Goal: Transaction & Acquisition: Purchase product/service

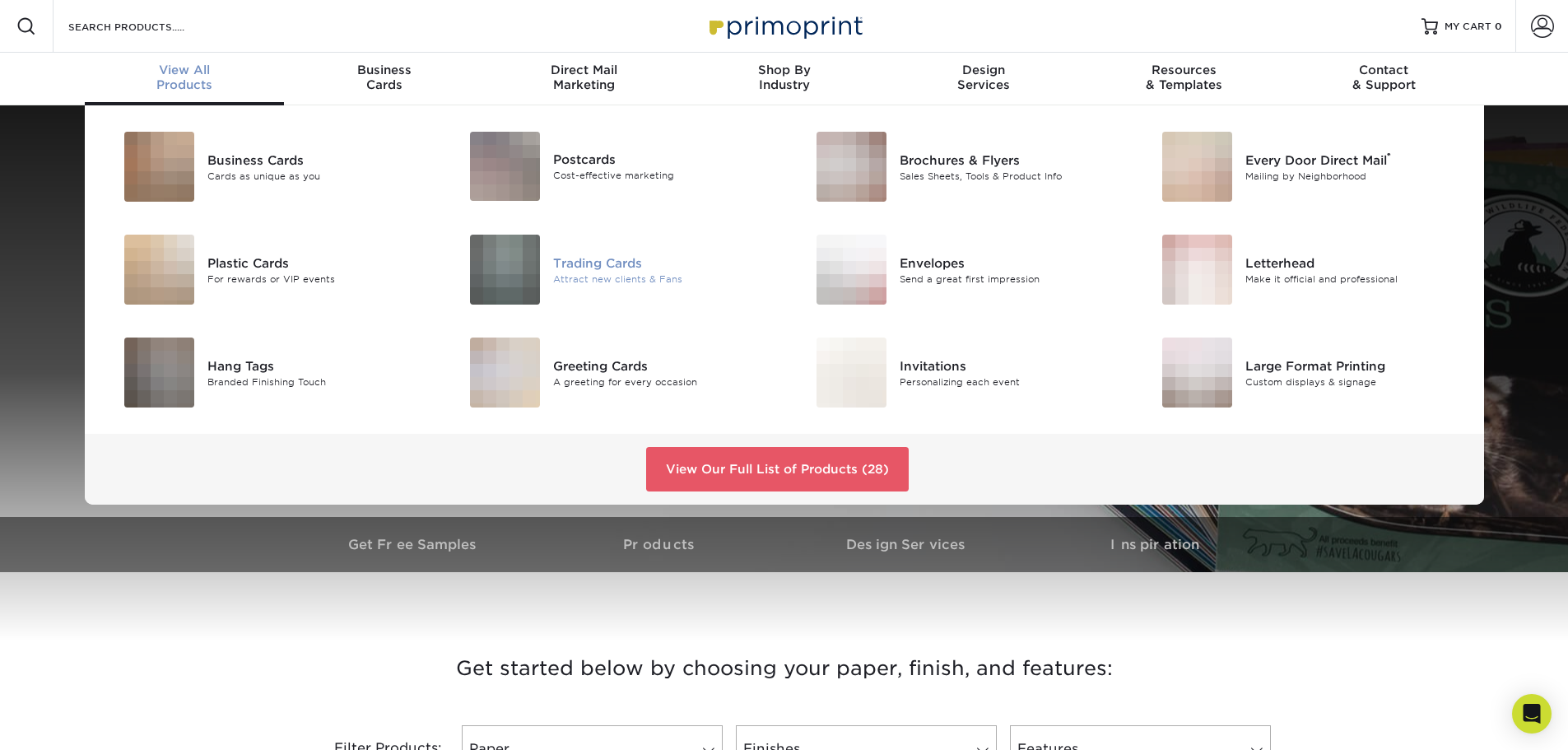
click at [607, 253] on div "Trading Cards" at bounding box center [662, 262] width 218 height 18
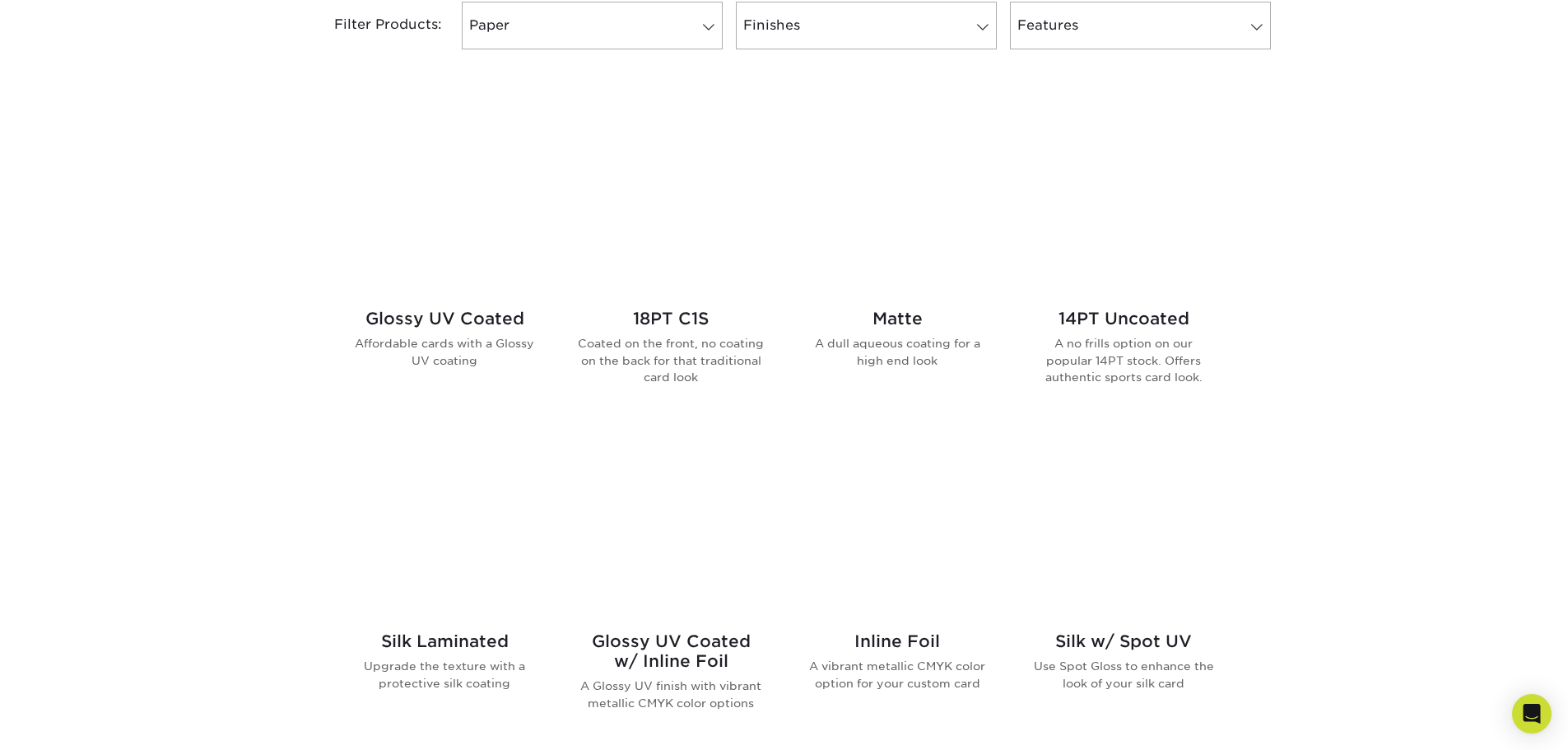
scroll to position [741, 0]
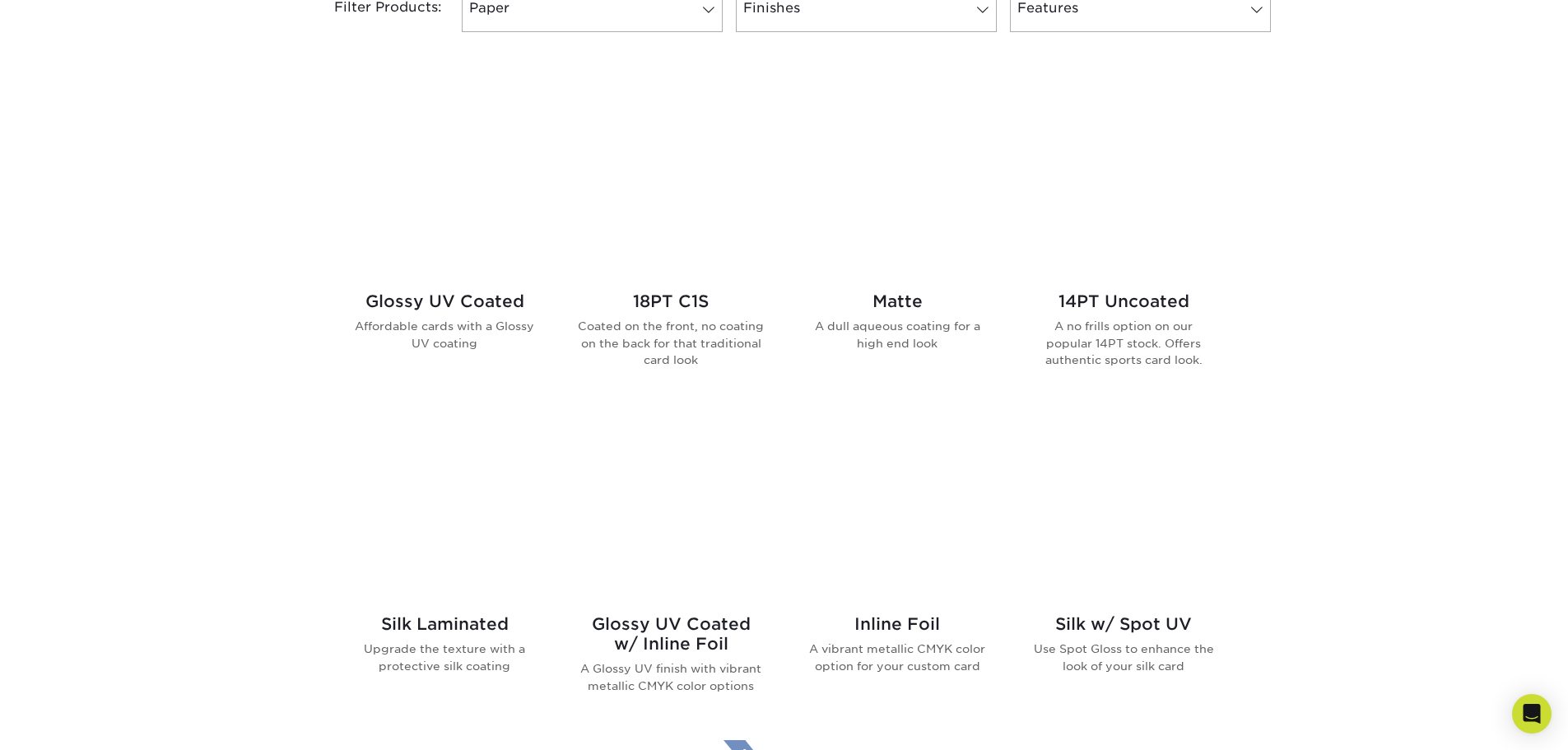
click at [881, 110] on img at bounding box center [897, 185] width 187 height 187
